Goal: Task Accomplishment & Management: Manage account settings

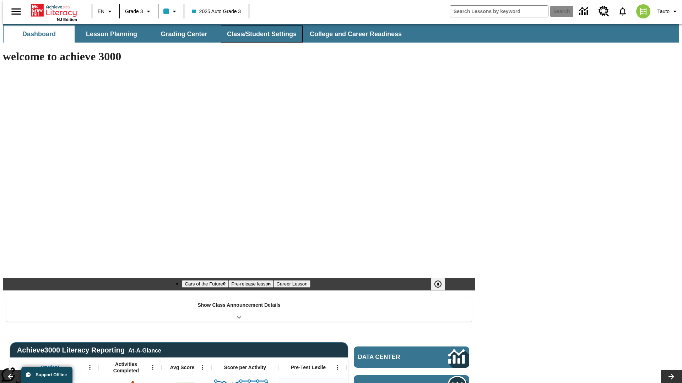
click at [258, 34] on button "Class/Student Settings" at bounding box center [262, 34] width 82 height 17
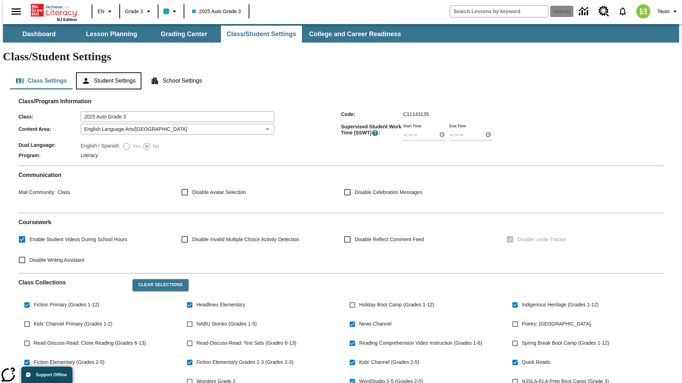
click at [107, 72] on button "Student Settings" at bounding box center [108, 80] width 65 height 17
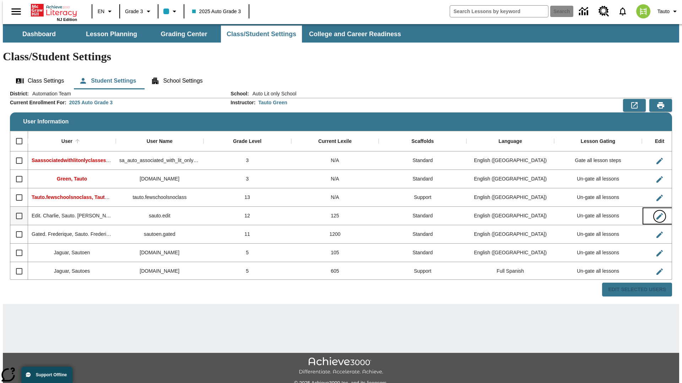
click at [656, 213] on icon "Edit User" at bounding box center [659, 216] width 6 height 6
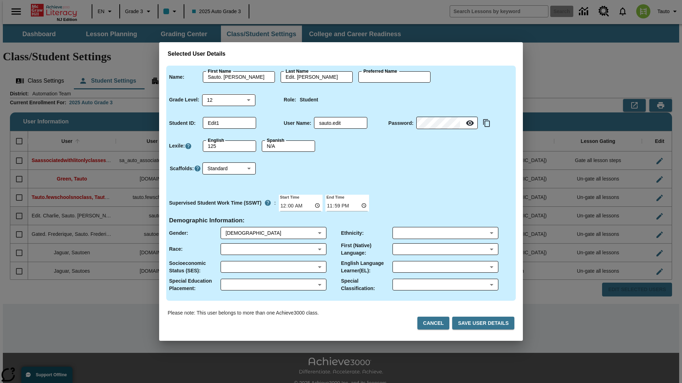
type input "[PERSON_NAME]"
click at [436, 323] on button "Cancel" at bounding box center [433, 323] width 32 height 13
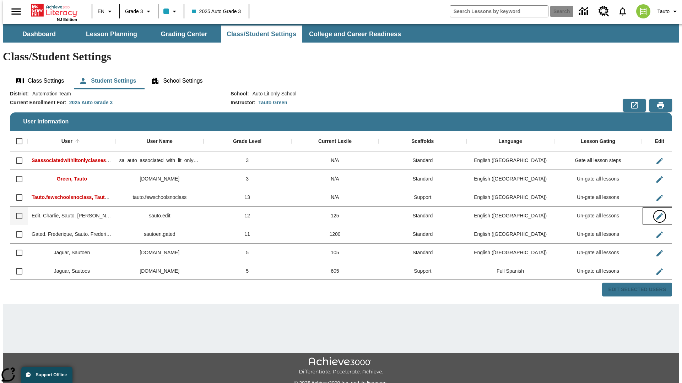
click at [656, 213] on icon "Edit User" at bounding box center [659, 216] width 6 height 6
